Goal: Transaction & Acquisition: Purchase product/service

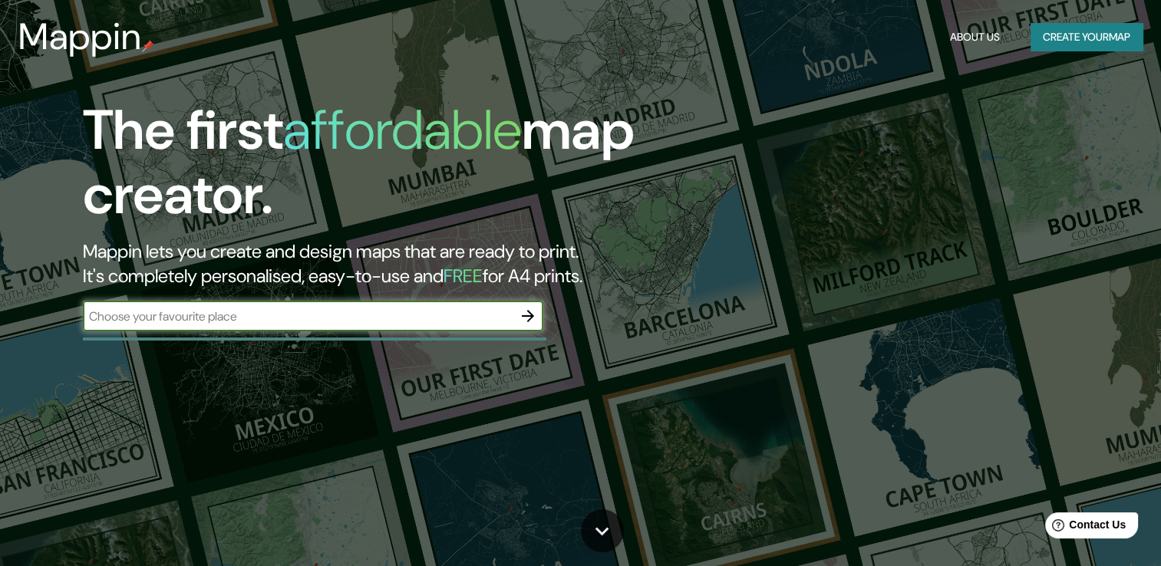
click at [154, 321] on input "text" at bounding box center [298, 317] width 430 height 18
click at [342, 318] on input "text" at bounding box center [298, 317] width 430 height 18
type input "barcelona"
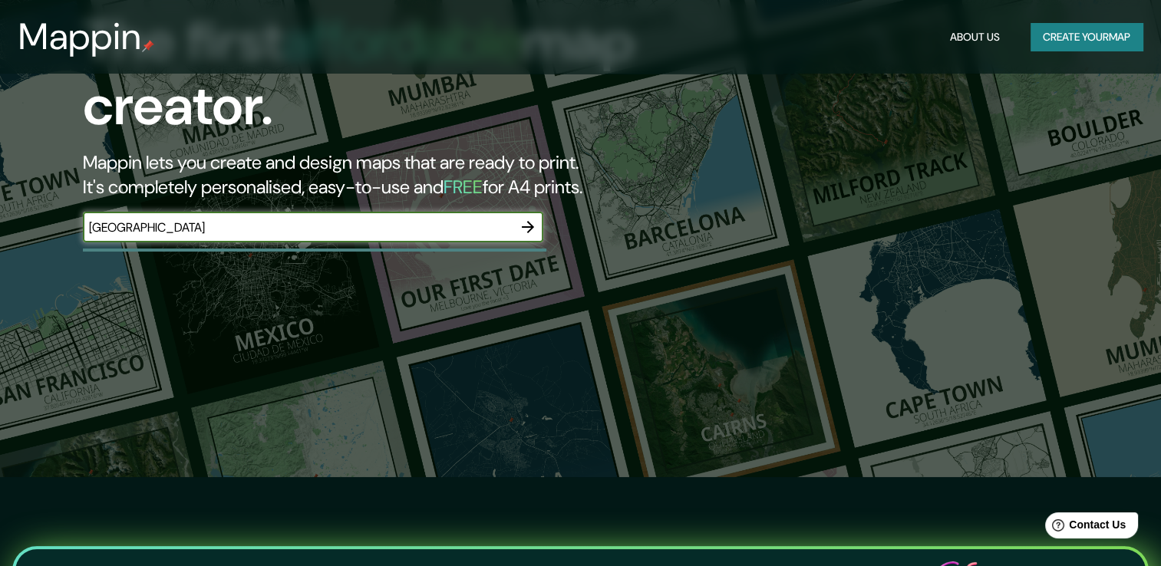
scroll to position [77, 0]
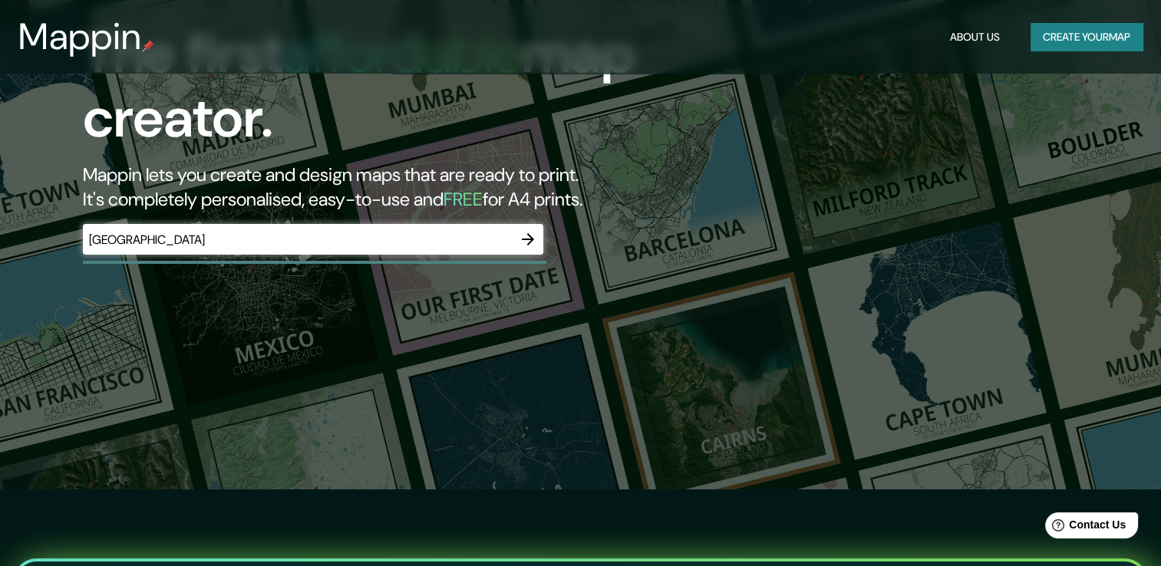
click at [322, 251] on div "barcelona ​" at bounding box center [313, 239] width 460 height 31
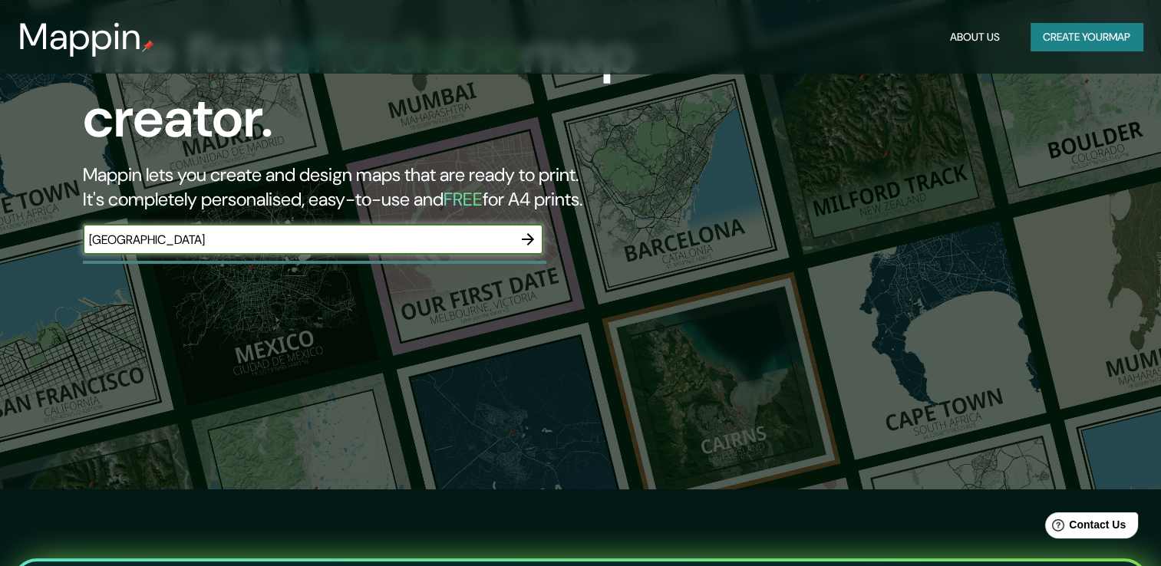
click at [534, 244] on icon "button" at bounding box center [528, 239] width 18 height 18
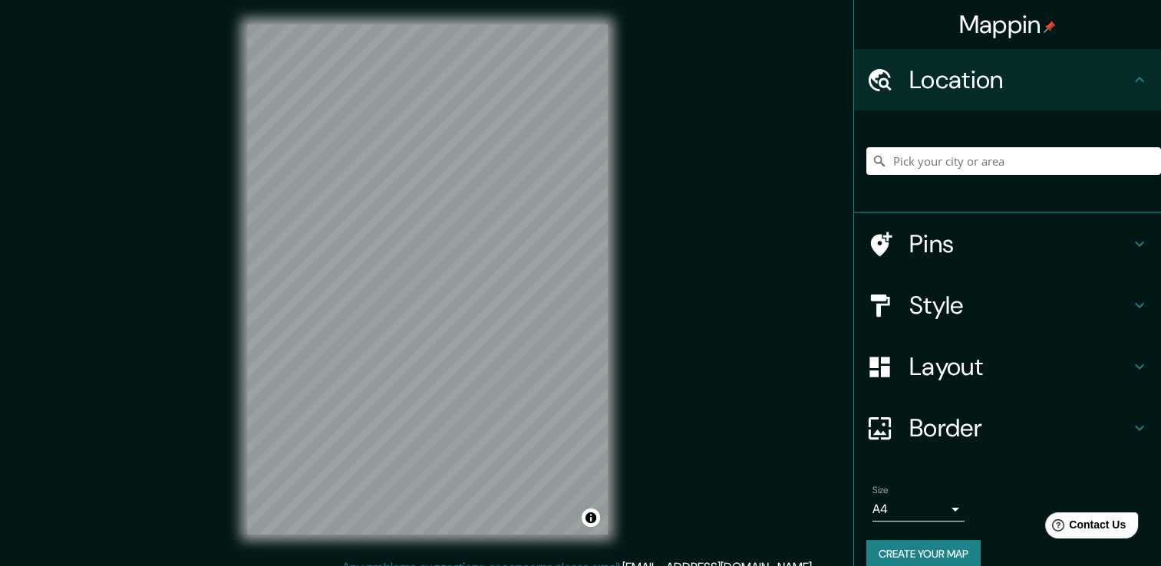
click at [1007, 315] on h4 "Style" at bounding box center [1019, 305] width 221 height 31
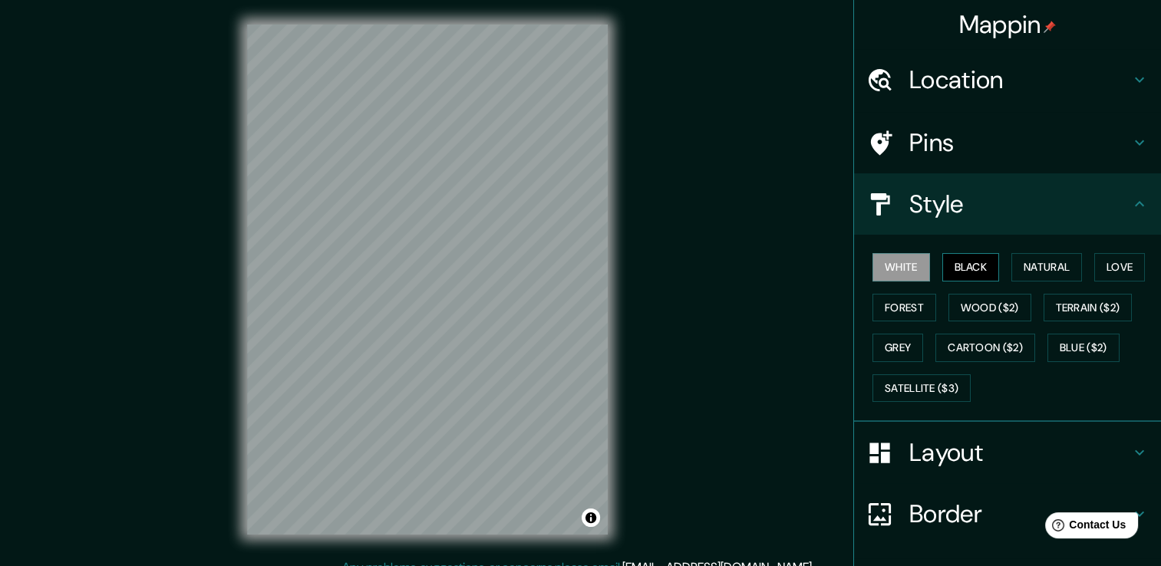
click at [967, 269] on button "Black" at bounding box center [971, 267] width 58 height 28
click at [1028, 269] on button "Natural" at bounding box center [1046, 267] width 71 height 28
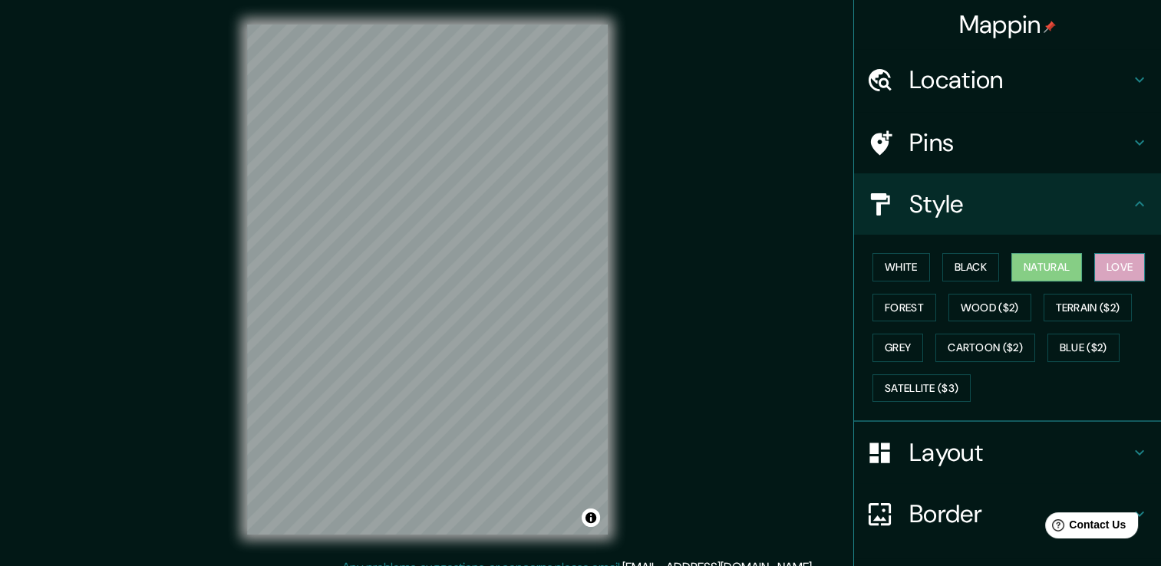
click at [1114, 266] on button "Love" at bounding box center [1119, 267] width 51 height 28
click at [873, 302] on button "Forest" at bounding box center [905, 308] width 64 height 28
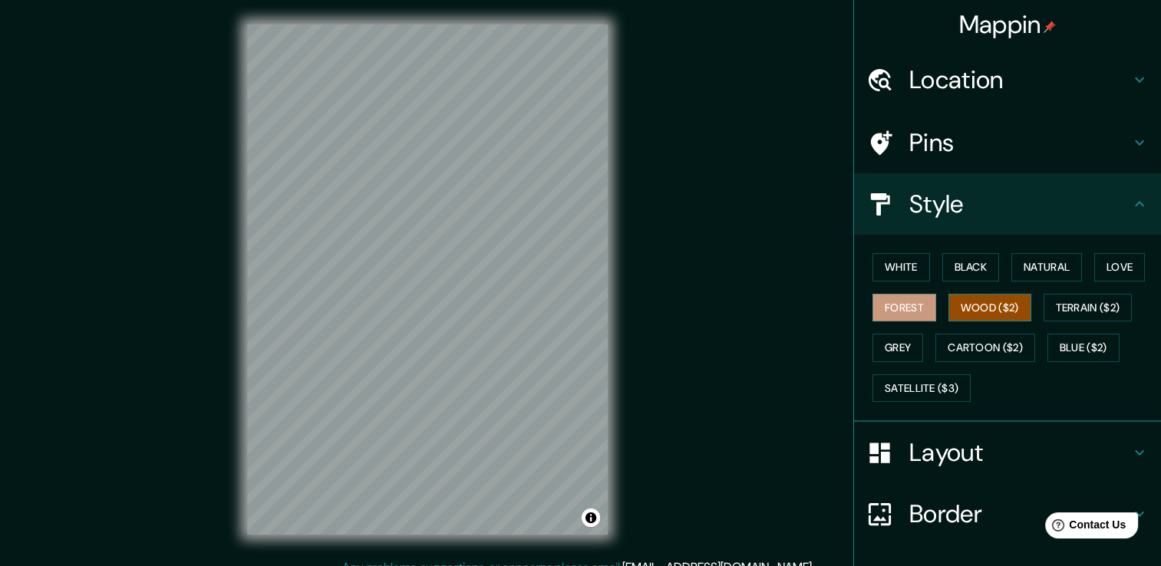
click at [965, 305] on button "Wood ($2)" at bounding box center [990, 308] width 83 height 28
click at [1081, 309] on button "Terrain ($2)" at bounding box center [1088, 308] width 89 height 28
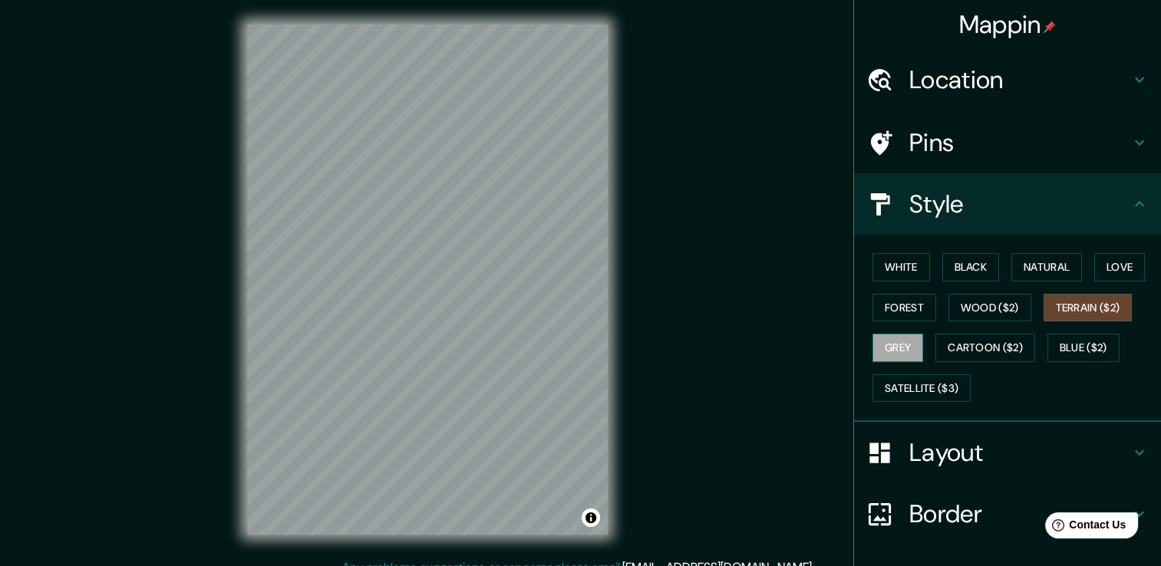
click at [886, 350] on button "Grey" at bounding box center [898, 348] width 51 height 28
click at [908, 284] on div "White Black Natural Love Forest Wood ($2) Terrain ($2) Grey Cartoon ($2) Blue (…" at bounding box center [1013, 327] width 295 height 161
click at [901, 274] on button "White" at bounding box center [902, 267] width 58 height 28
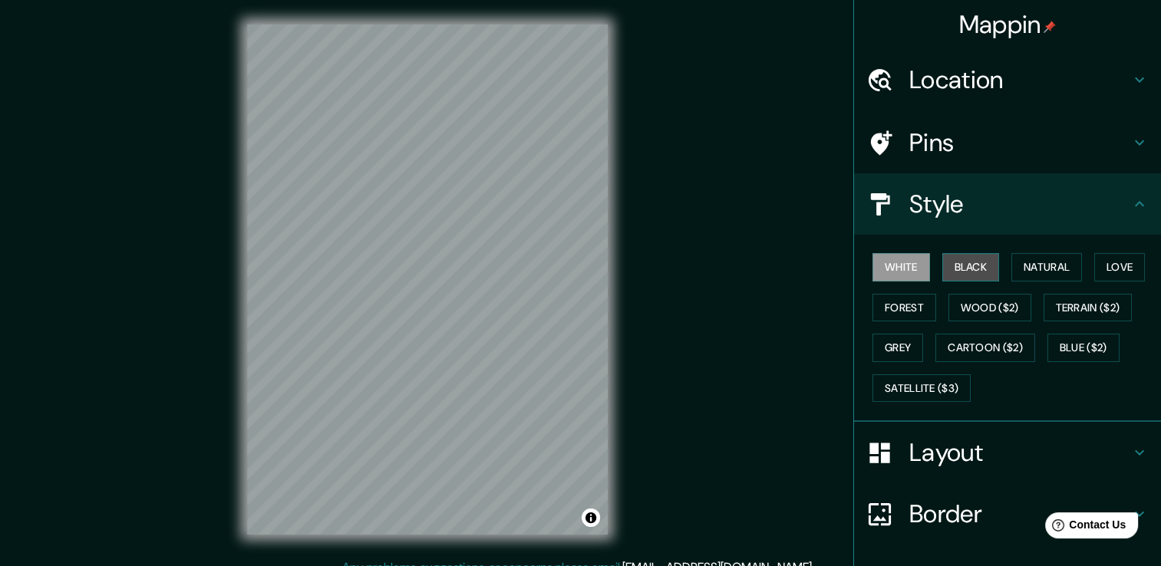
click at [952, 266] on button "Black" at bounding box center [971, 267] width 58 height 28
click at [1033, 448] on h4 "Layout" at bounding box center [1019, 452] width 221 height 31
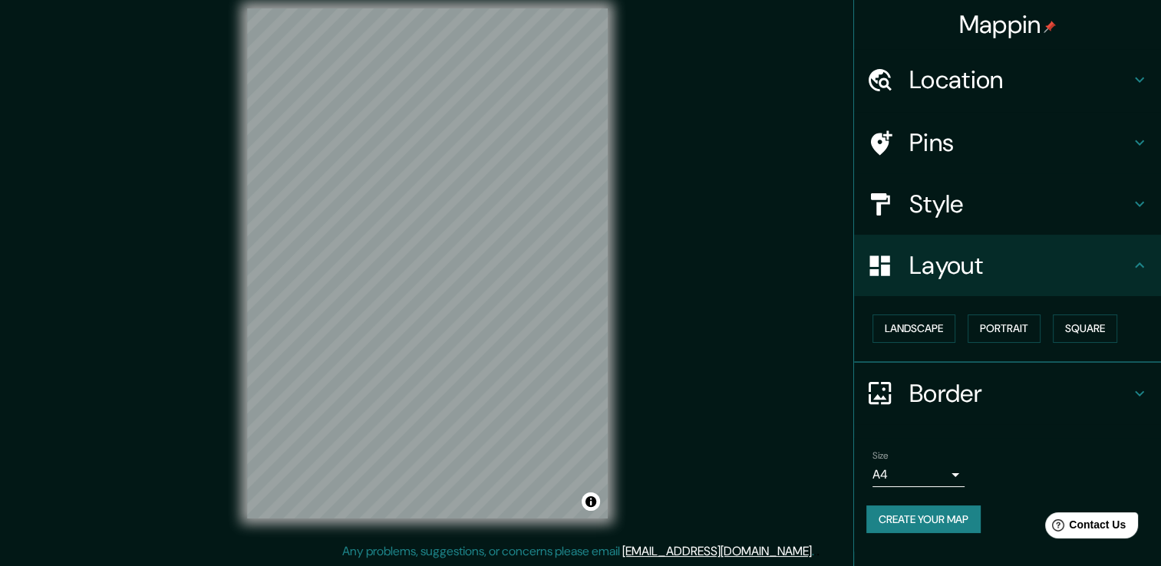
scroll to position [17, 0]
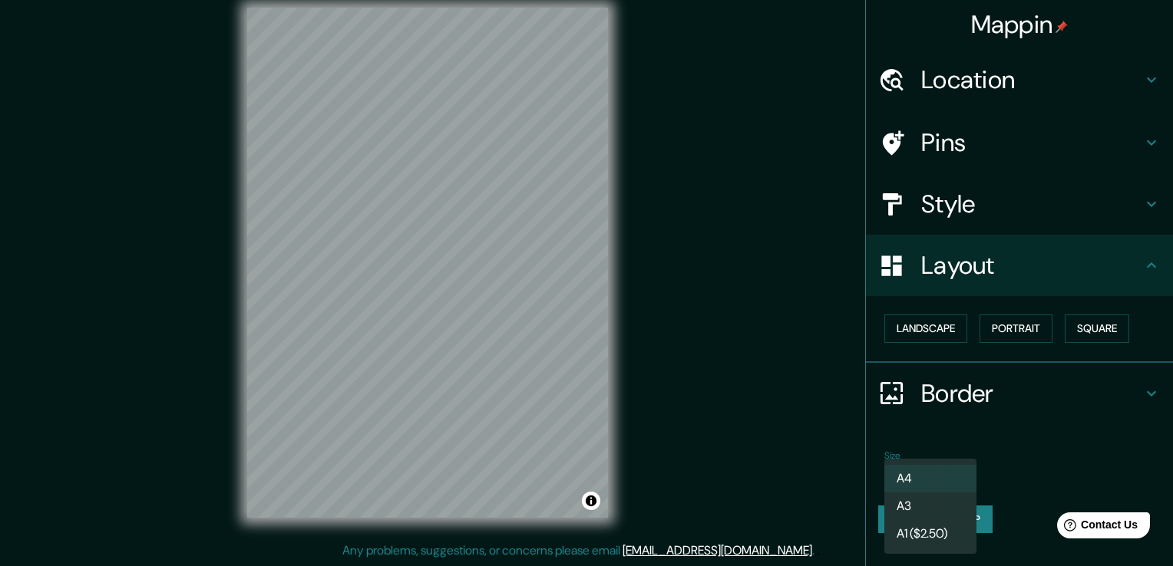
click at [952, 474] on body "Mappin Location Pins Style Layout Landscape Portrait Square Border Choose a bor…" at bounding box center [586, 266] width 1173 height 566
click at [938, 499] on li "A3" at bounding box center [930, 507] width 92 height 28
type input "a4"
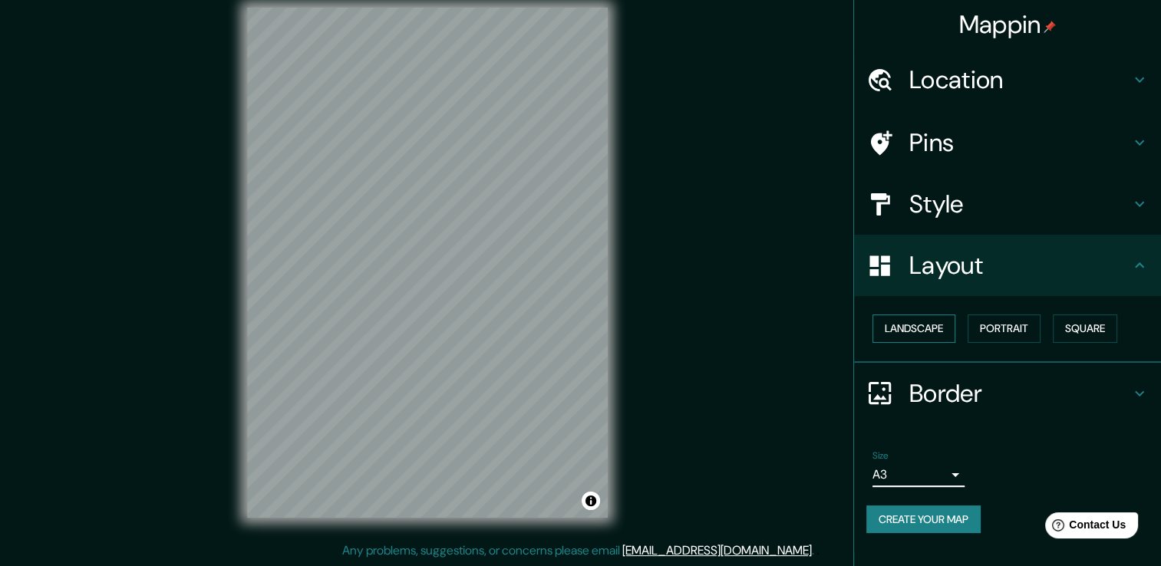
click at [930, 332] on button "Landscape" at bounding box center [914, 329] width 83 height 28
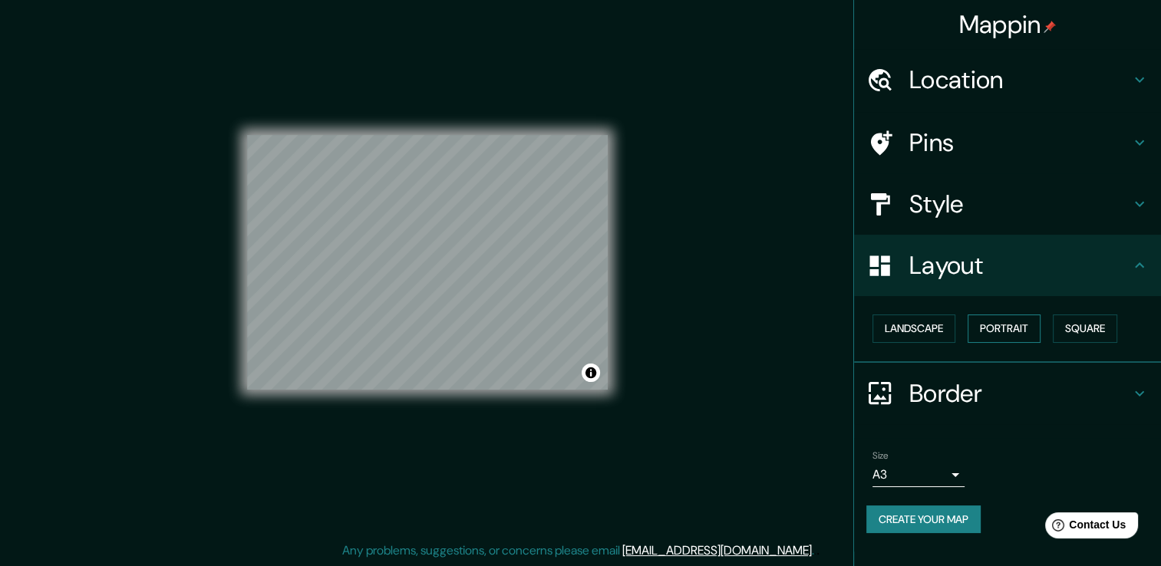
click at [995, 327] on button "Portrait" at bounding box center [1004, 329] width 73 height 28
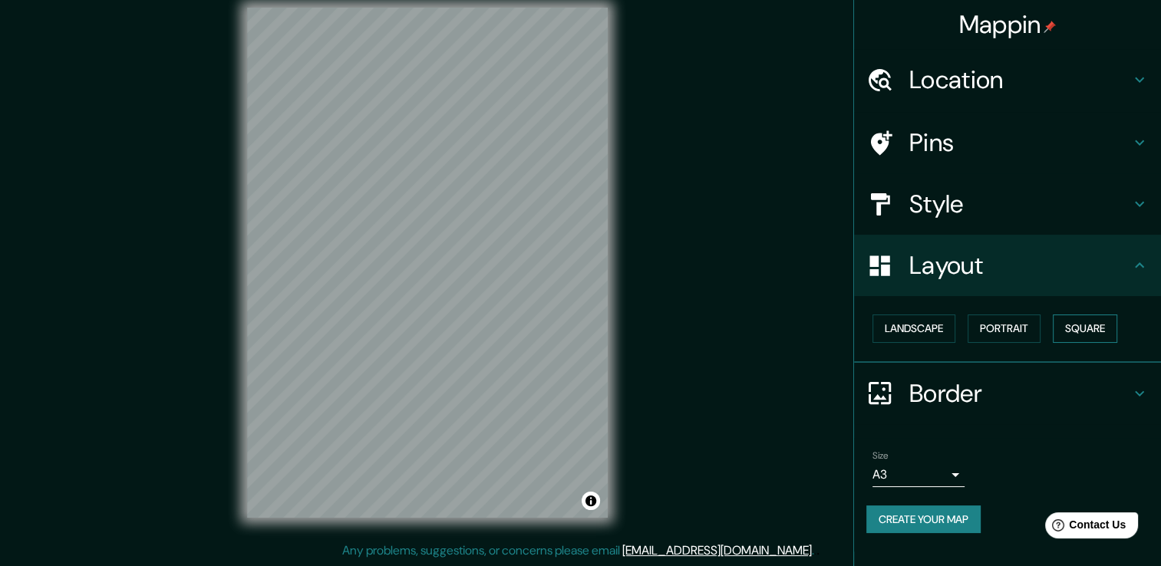
click at [1075, 330] on button "Square" at bounding box center [1085, 329] width 64 height 28
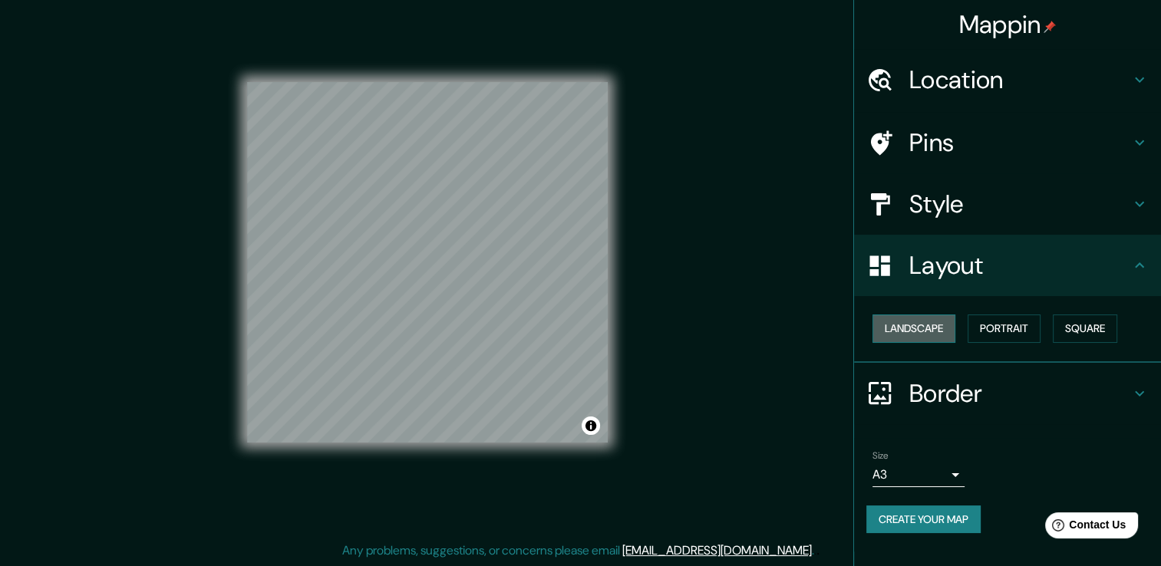
click at [922, 326] on button "Landscape" at bounding box center [914, 329] width 83 height 28
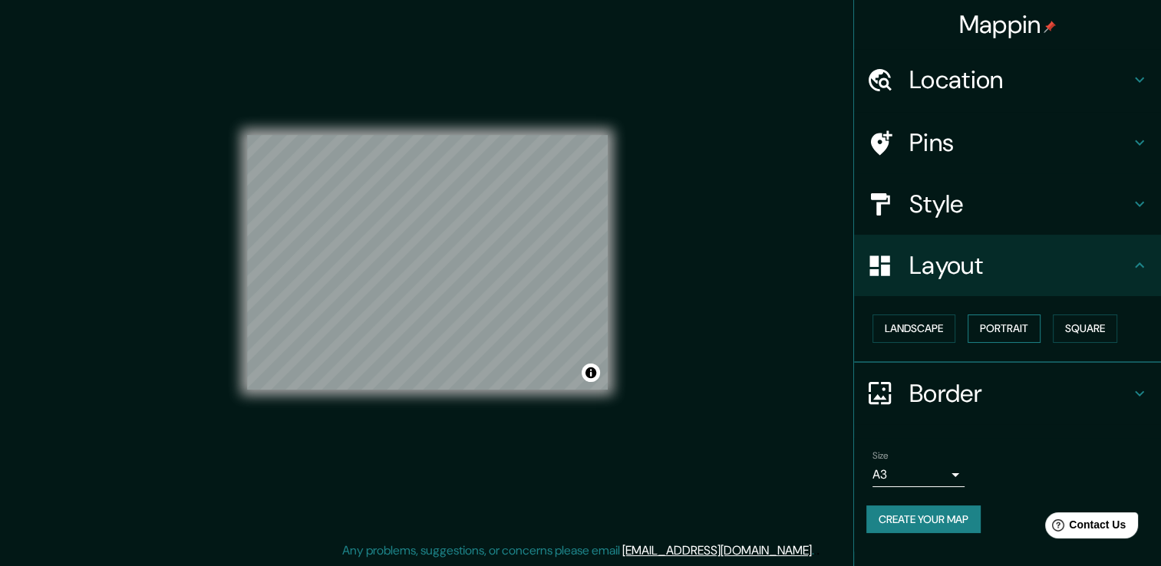
click at [995, 330] on button "Portrait" at bounding box center [1004, 329] width 73 height 28
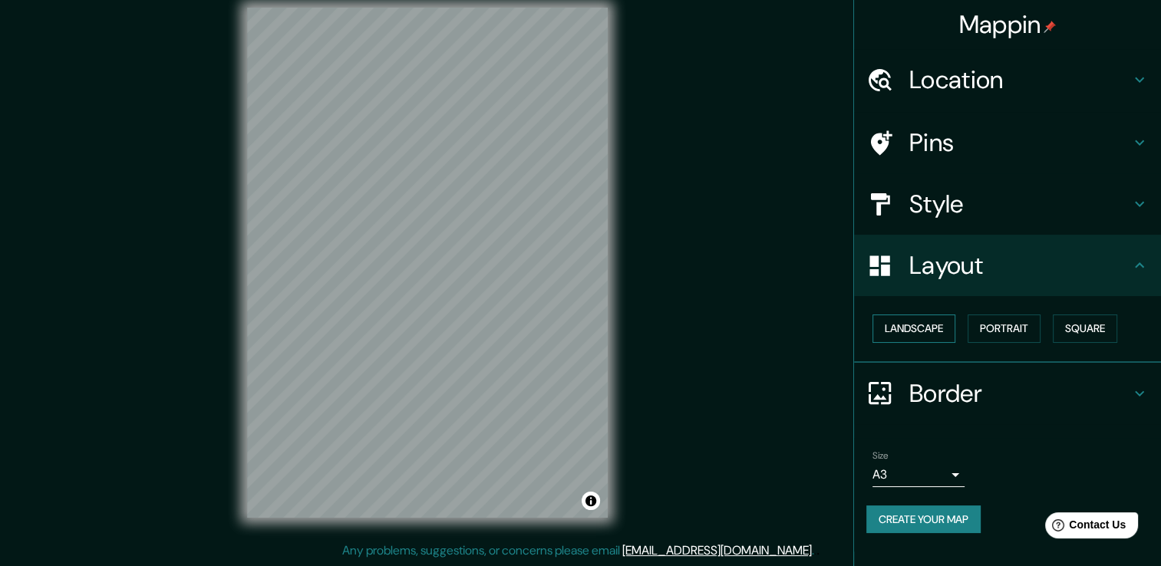
click at [926, 330] on button "Landscape" at bounding box center [914, 329] width 83 height 28
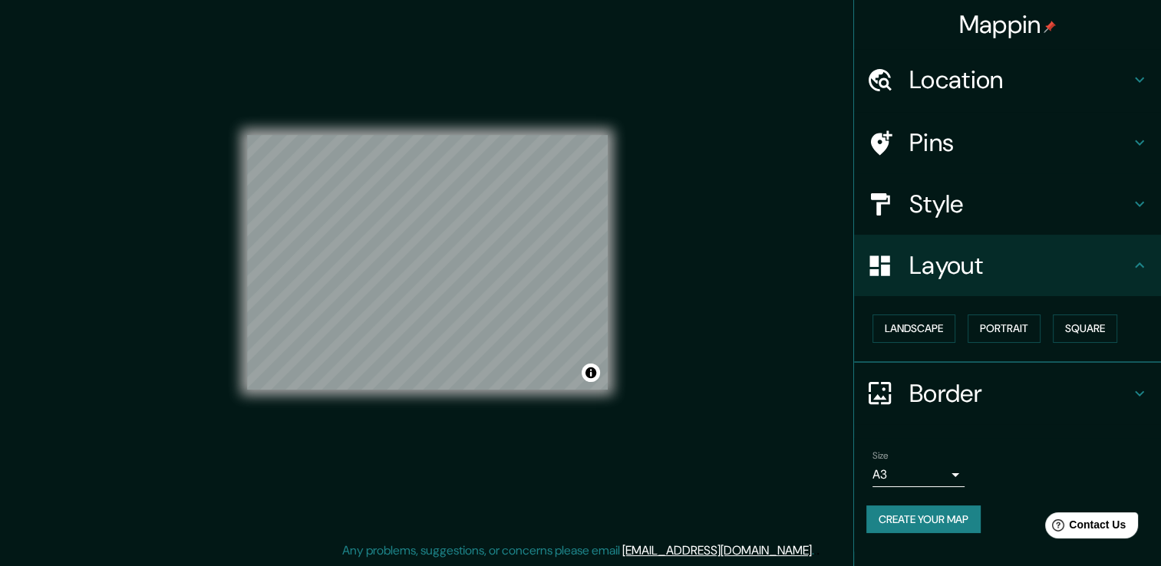
click at [976, 137] on h4 "Pins" at bounding box center [1019, 142] width 221 height 31
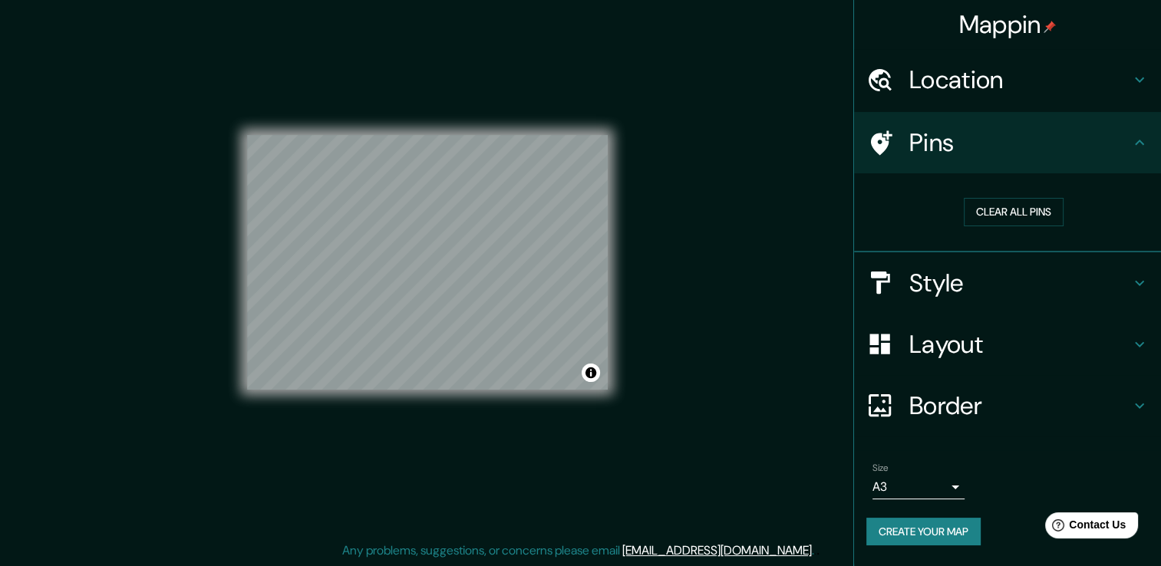
click at [997, 68] on h4 "Location" at bounding box center [1019, 79] width 221 height 31
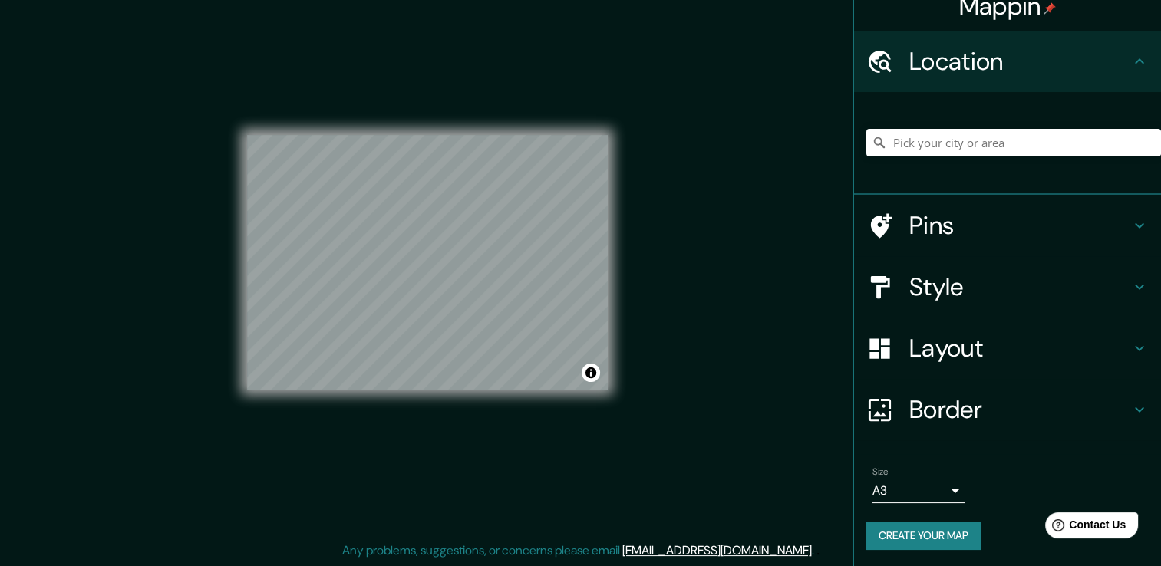
scroll to position [19, 0]
